Goal: Entertainment & Leisure: Consume media (video, audio)

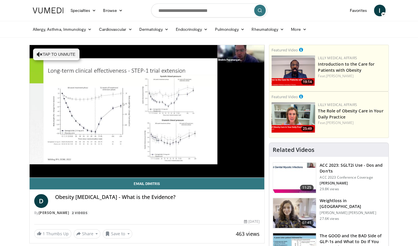
drag, startPoint x: 406, startPoint y: 0, endPoint x: 9, endPoint y: 21, distance: 397.8
click at [9, 21] on div "Allergy, [MEDICAL_DATA], Immunology [MEDICAL_DATA] [DEMOGRAPHIC_DATA] Dermatiti…" at bounding box center [209, 29] width 418 height 17
